Goal: Transaction & Acquisition: Purchase product/service

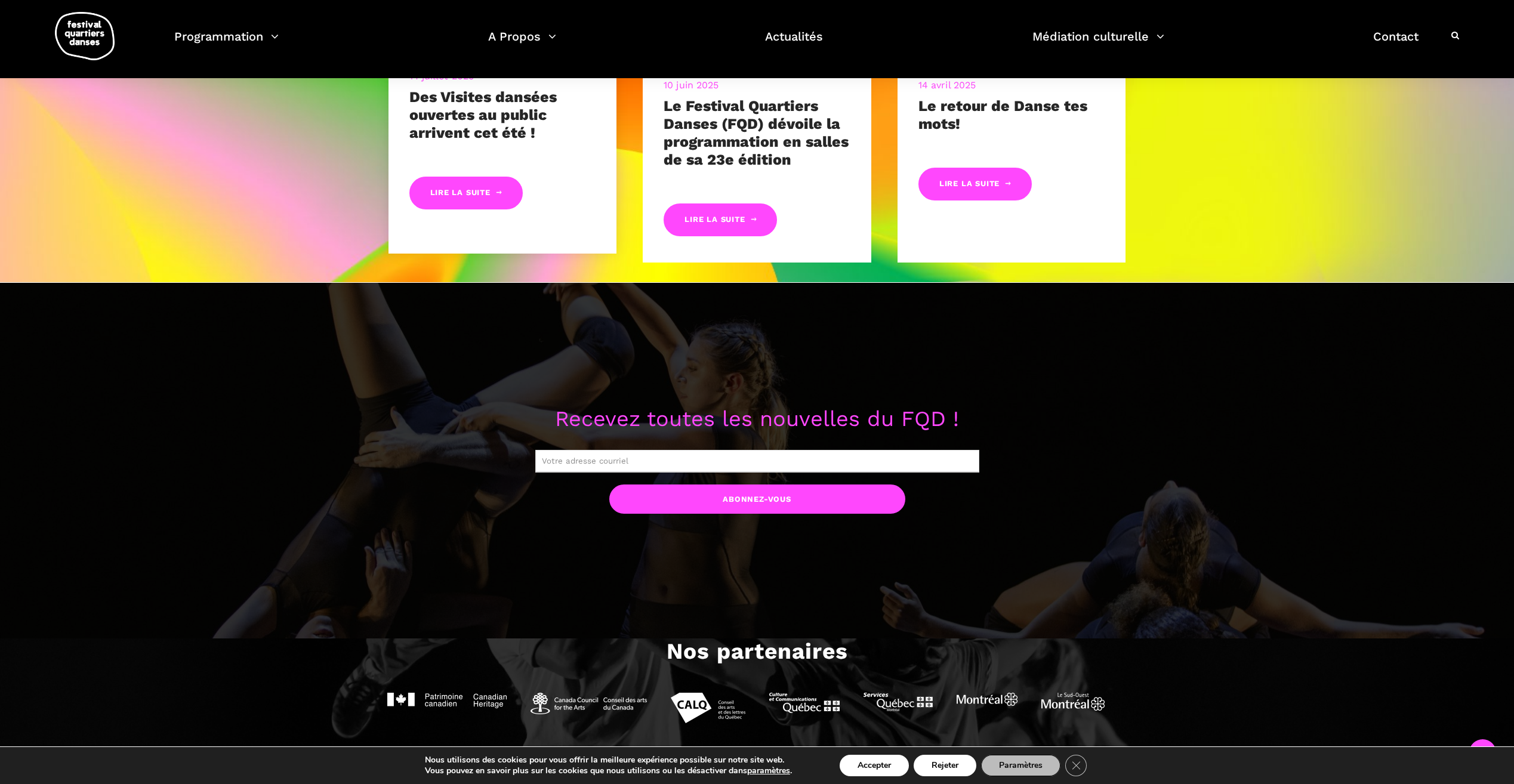
scroll to position [1032, 0]
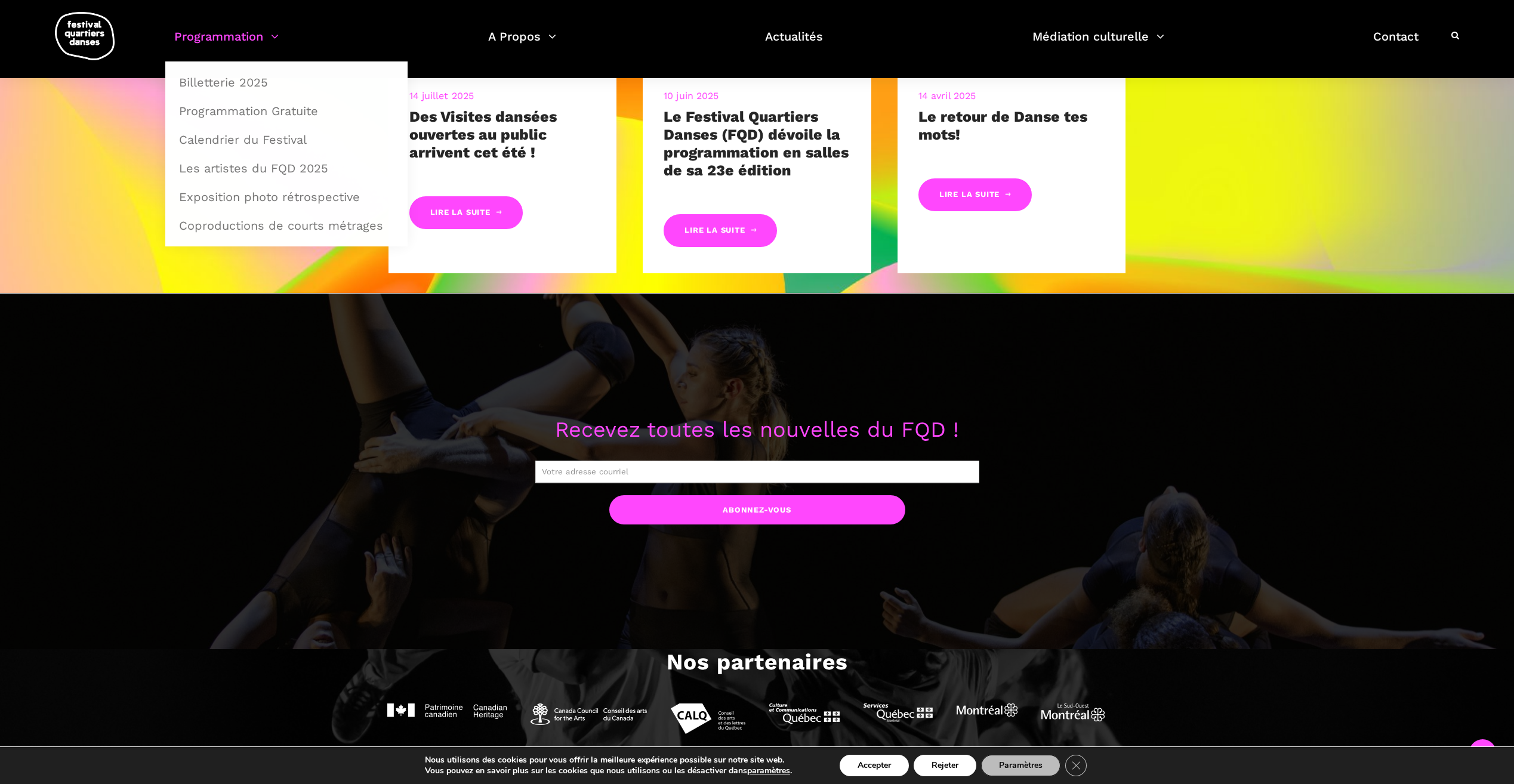
click at [206, 36] on link "Programmation" at bounding box center [226, 44] width 104 height 35
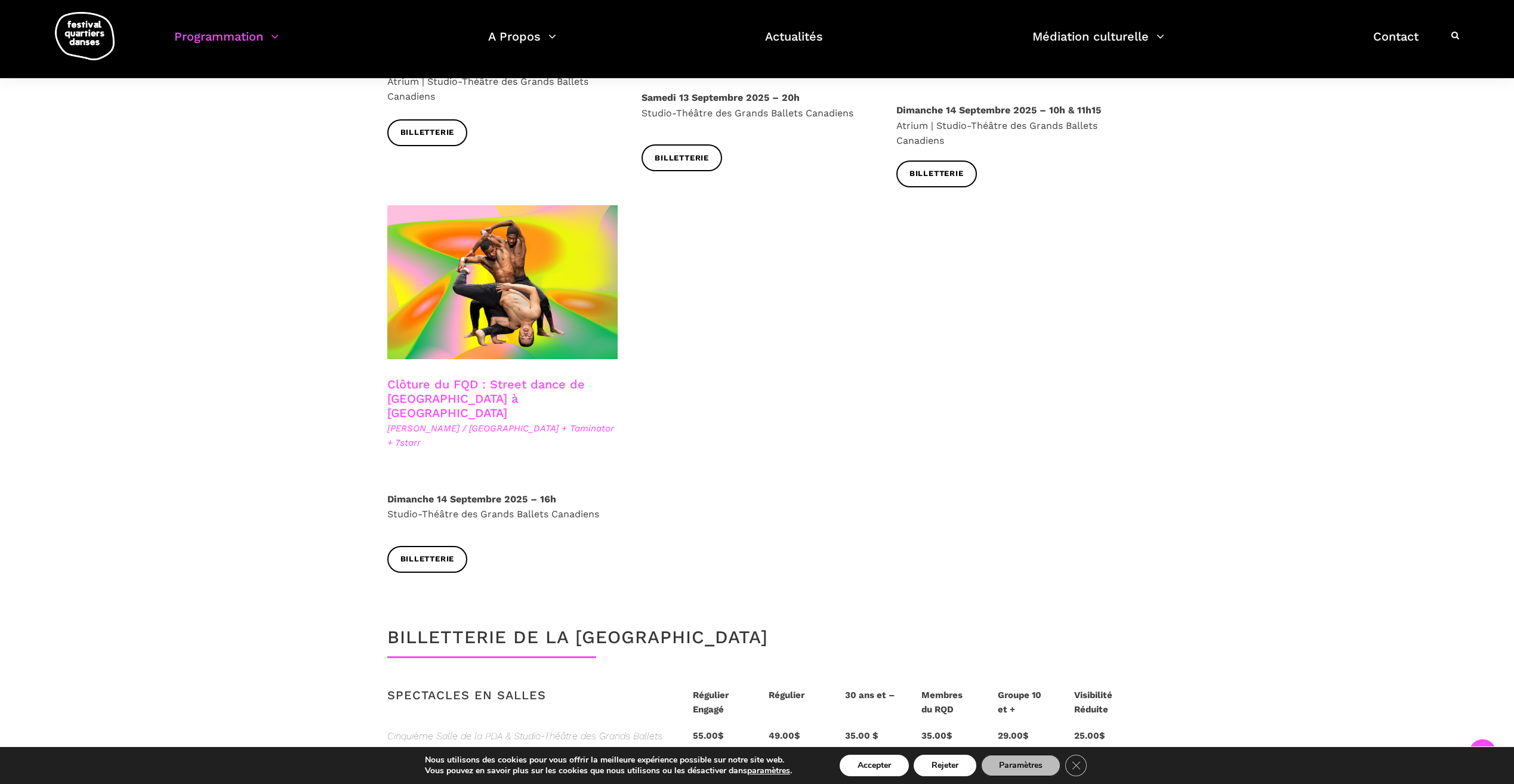
scroll to position [1969, 0]
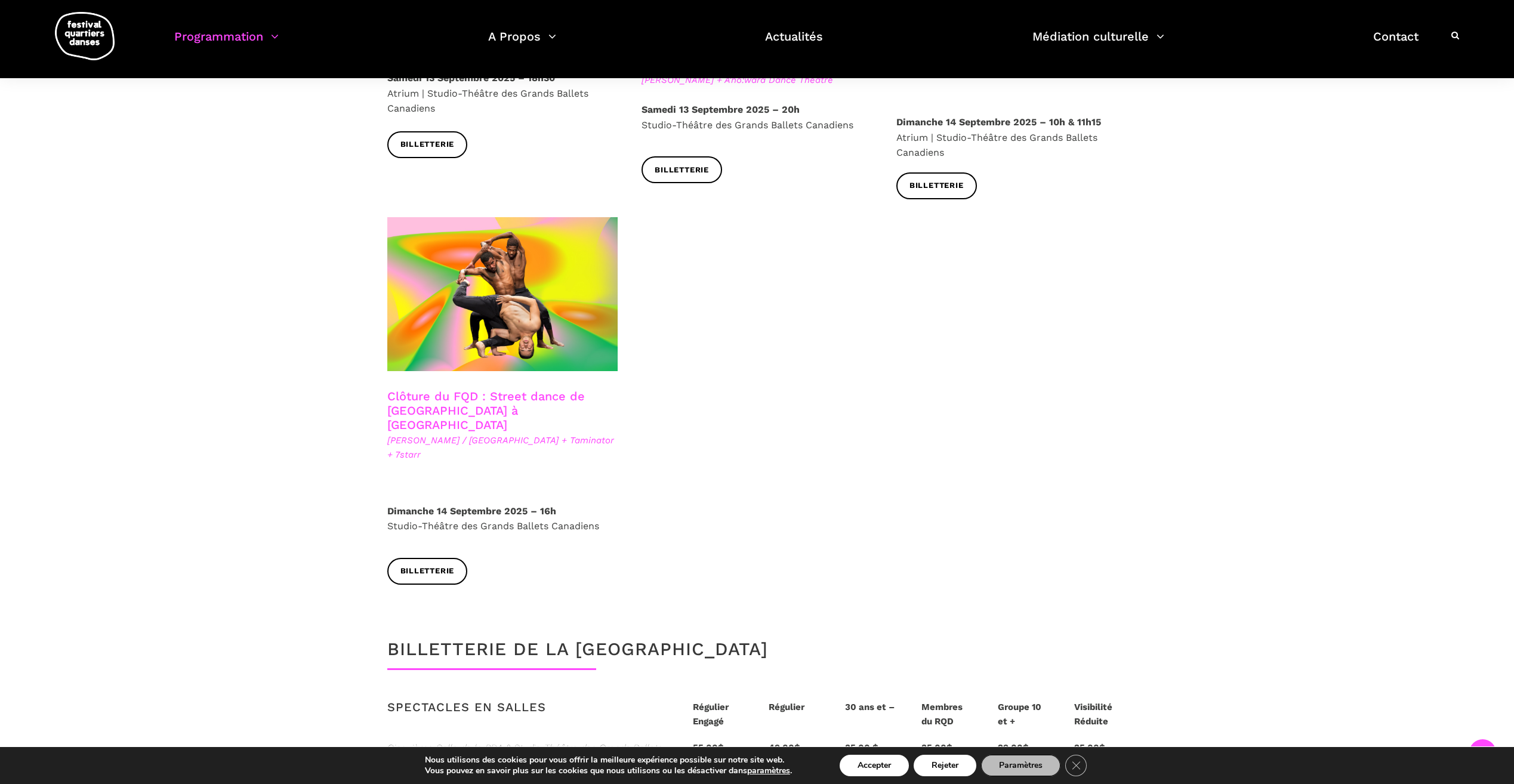
click at [496, 389] on link "Clôture du FQD : Street dance de [GEOGRAPHIC_DATA] à [GEOGRAPHIC_DATA]" at bounding box center [486, 410] width 198 height 43
click at [449, 565] on span "Billetterie" at bounding box center [427, 572] width 54 height 13
